Goal: Register for event/course

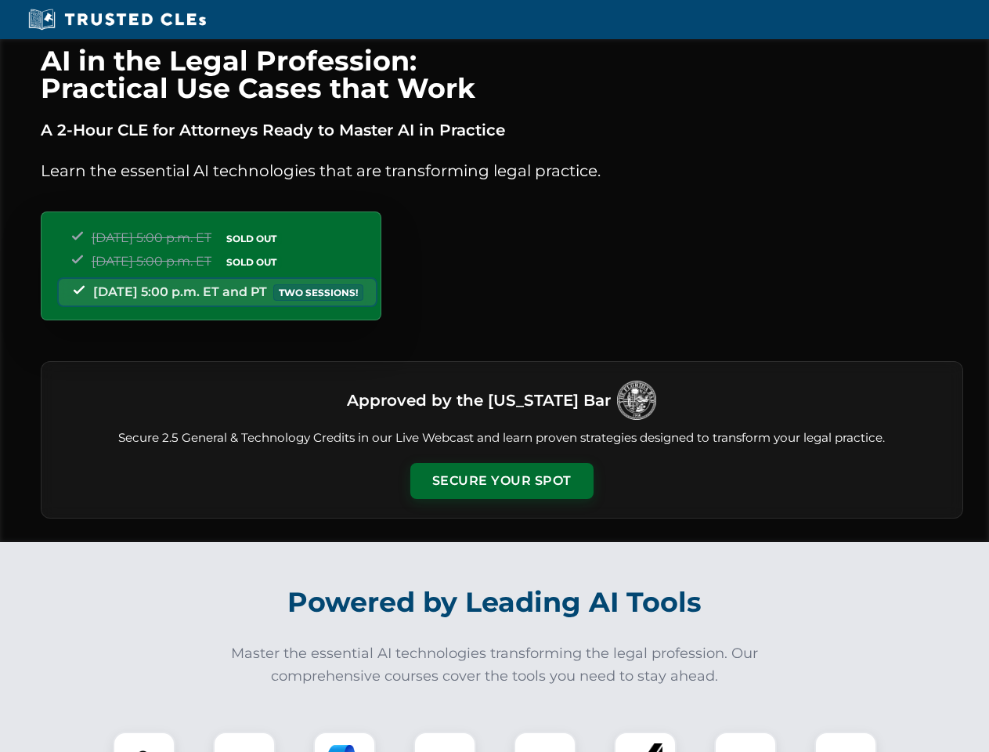
click at [501, 481] on button "Secure Your Spot" at bounding box center [501, 481] width 183 height 36
click at [144, 742] on img at bounding box center [143, 762] width 45 height 45
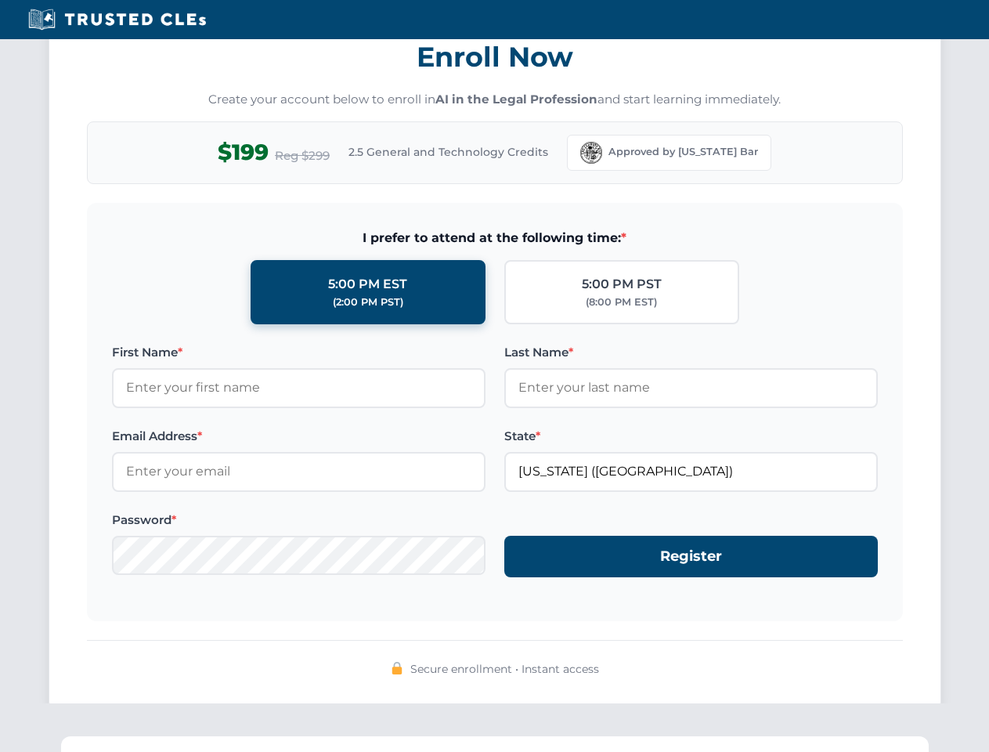
scroll to position [1537, 0]
